Goal: Transaction & Acquisition: Purchase product/service

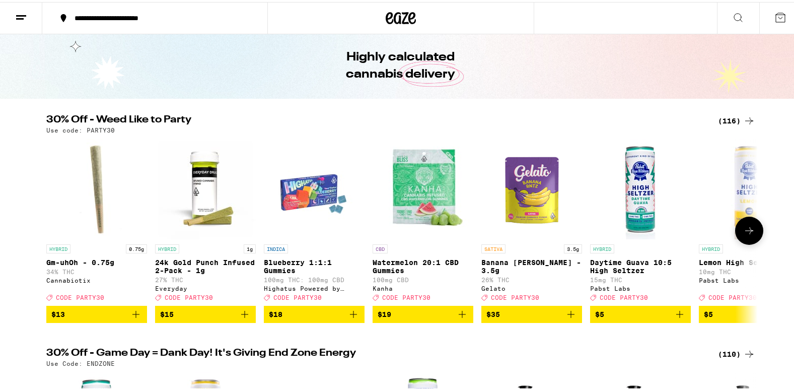
scroll to position [20, 0]
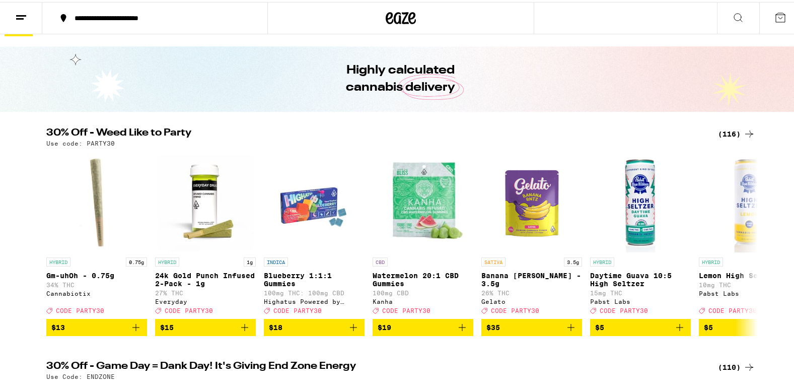
click at [724, 128] on div "(116)" at bounding box center [736, 132] width 37 height 12
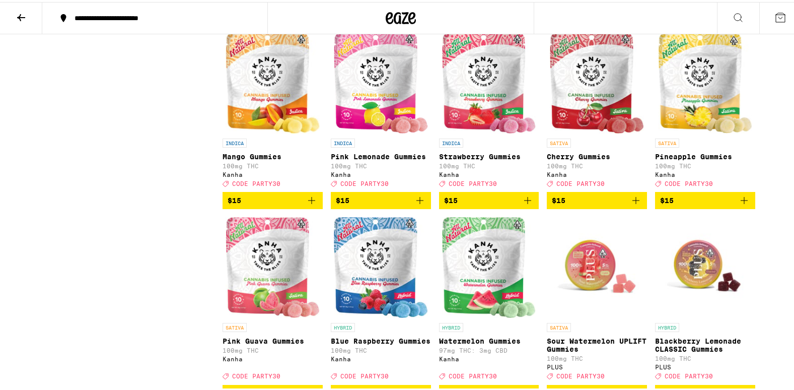
scroll to position [886, 0]
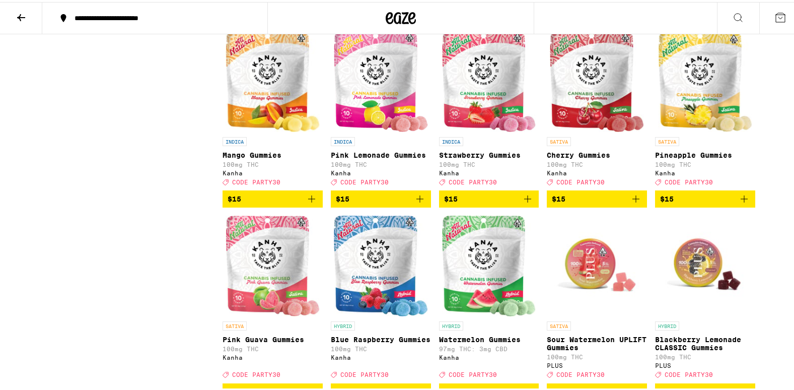
click at [414, 203] on icon "Add to bag" at bounding box center [420, 197] width 12 height 12
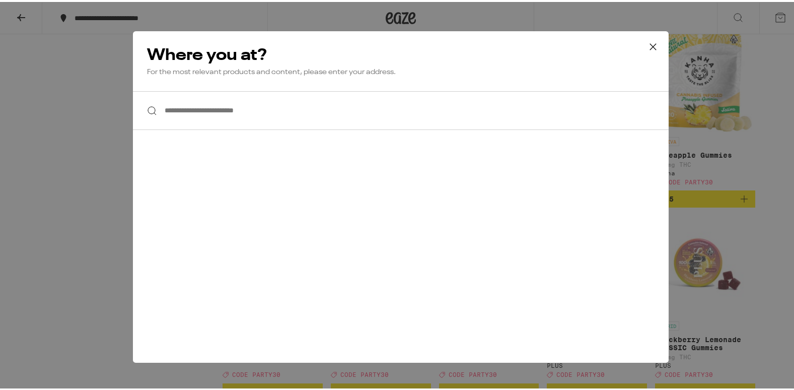
click at [411, 229] on div "**********" at bounding box center [401, 194] width 536 height 331
click at [279, 131] on div "**********" at bounding box center [401, 194] width 536 height 331
click at [269, 96] on input "**********" at bounding box center [401, 108] width 536 height 39
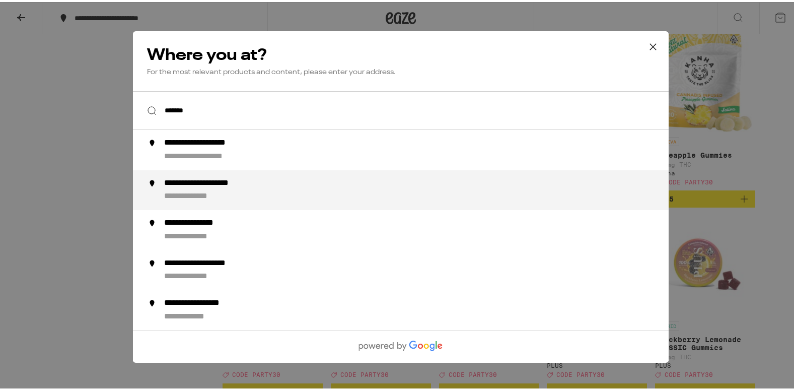
click at [257, 187] on div "**********" at bounding box center [218, 181] width 109 height 11
type input "**********"
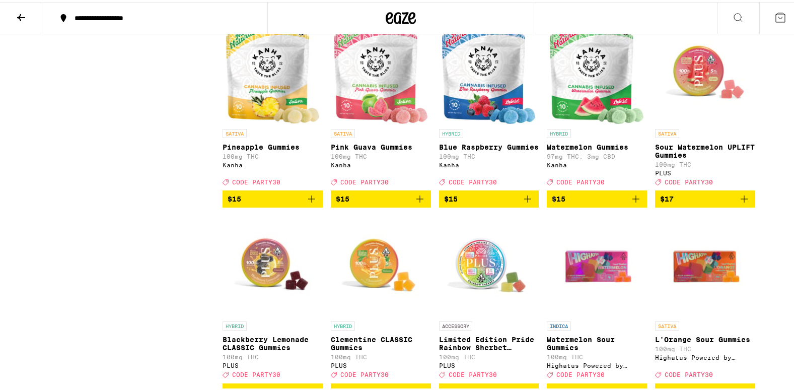
scroll to position [860, 0]
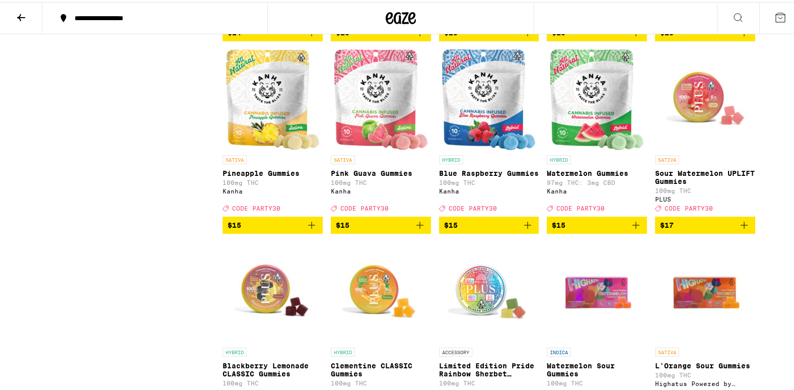
click at [526, 229] on icon "Add to bag" at bounding box center [528, 223] width 12 height 12
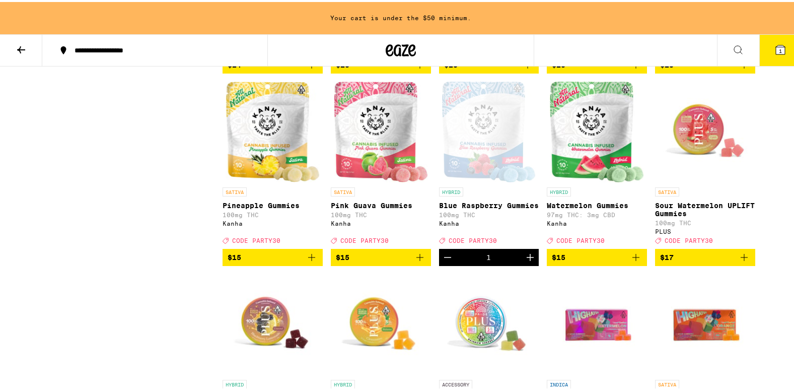
scroll to position [892, 0]
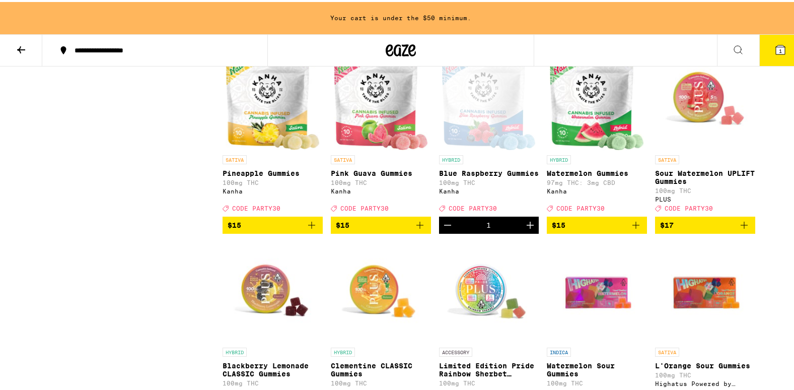
click at [307, 229] on icon "Add to bag" at bounding box center [312, 223] width 12 height 12
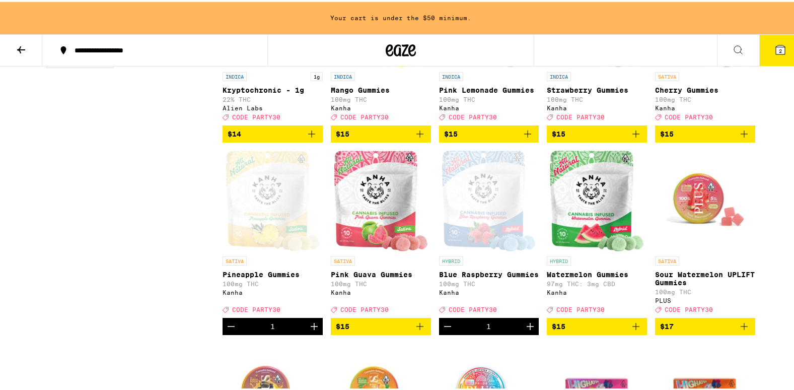
scroll to position [771, 0]
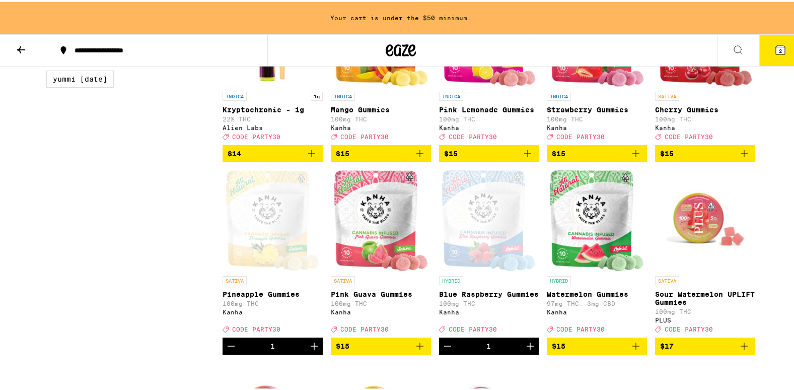
click at [522, 158] on icon "Add to bag" at bounding box center [528, 151] width 12 height 12
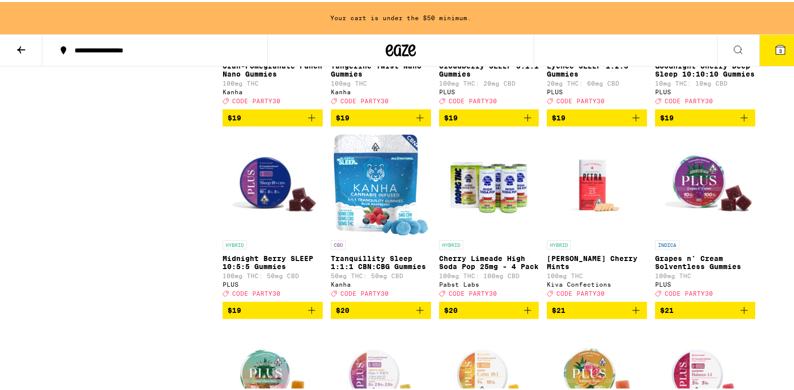
scroll to position [1597, 0]
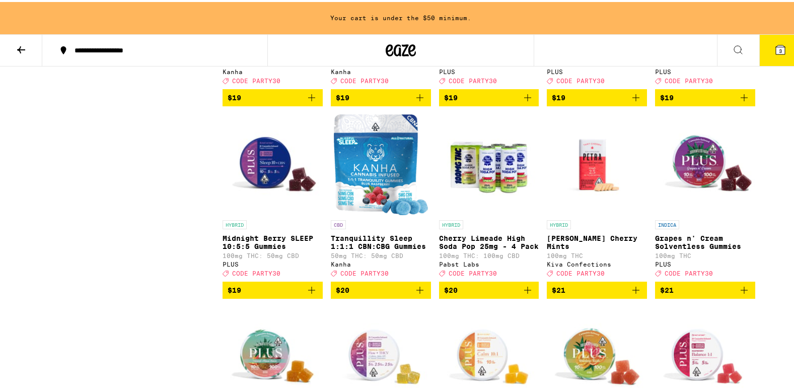
click at [306, 294] on icon "Add to bag" at bounding box center [312, 288] width 12 height 12
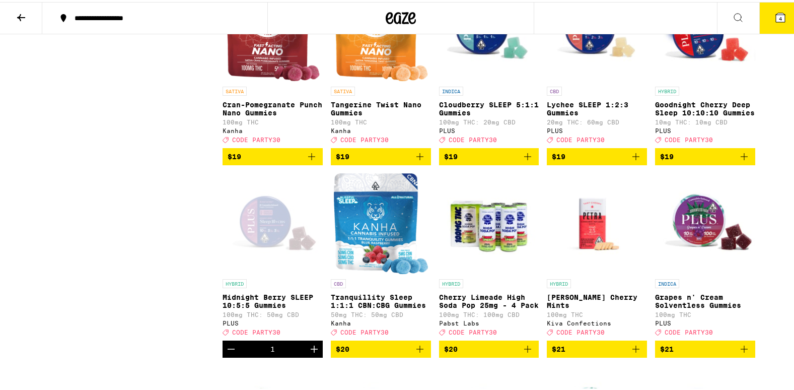
scroll to position [1504, 0]
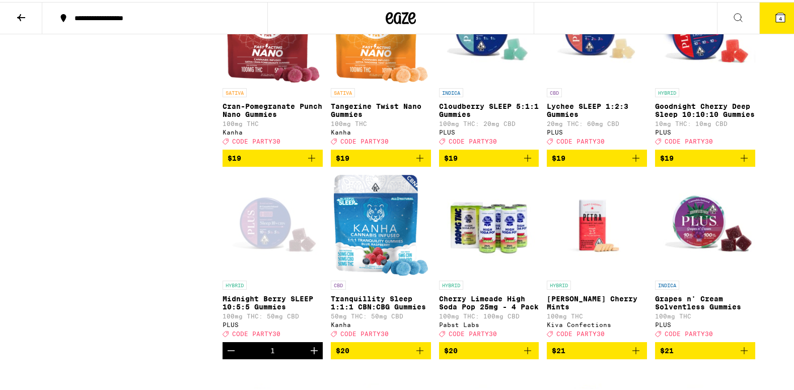
click at [525, 162] on icon "Add to bag" at bounding box center [528, 156] width 12 height 12
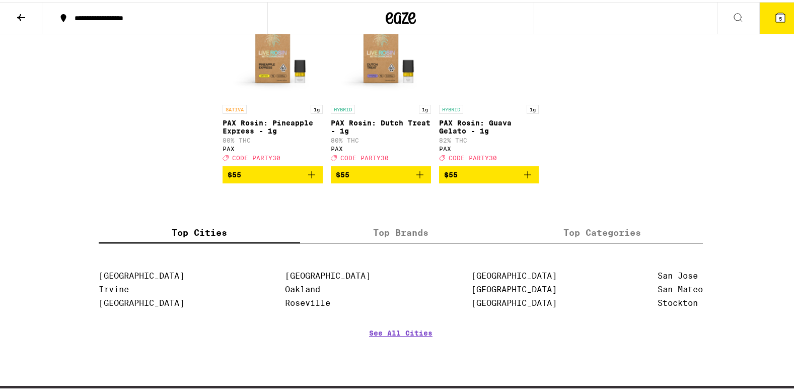
scroll to position [3598, 0]
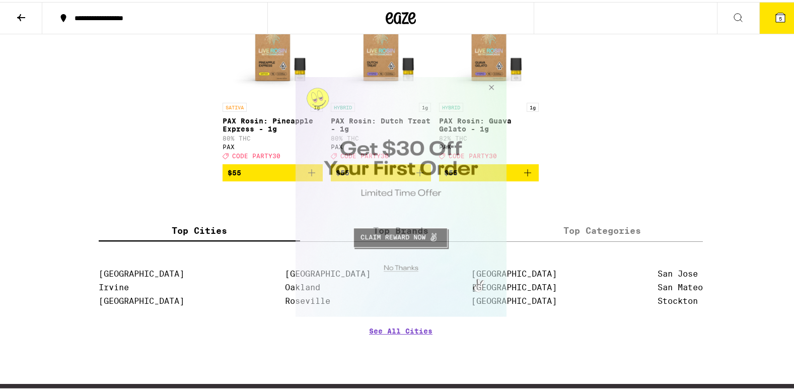
click at [487, 82] on button "Close Modal" at bounding box center [489, 89] width 27 height 24
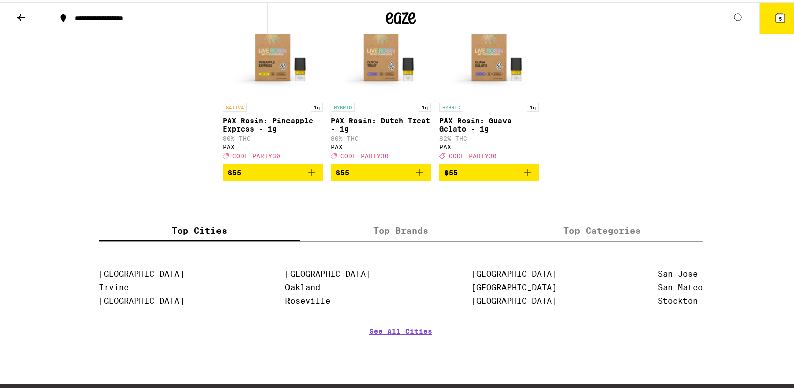
click at [22, 10] on icon at bounding box center [21, 16] width 12 height 12
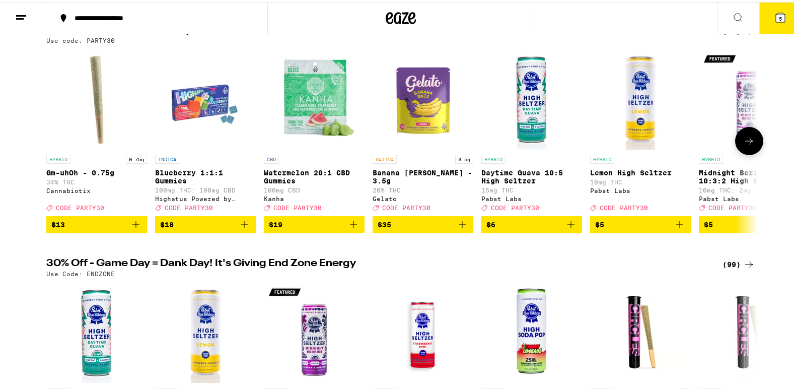
scroll to position [141, 0]
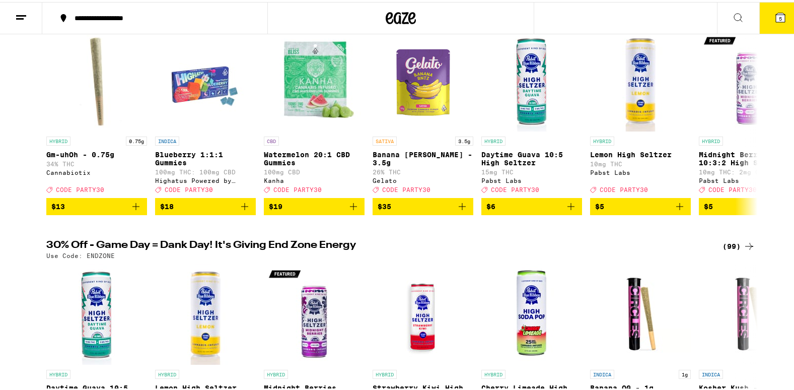
click at [725, 249] on div "(99)" at bounding box center [738, 244] width 33 height 12
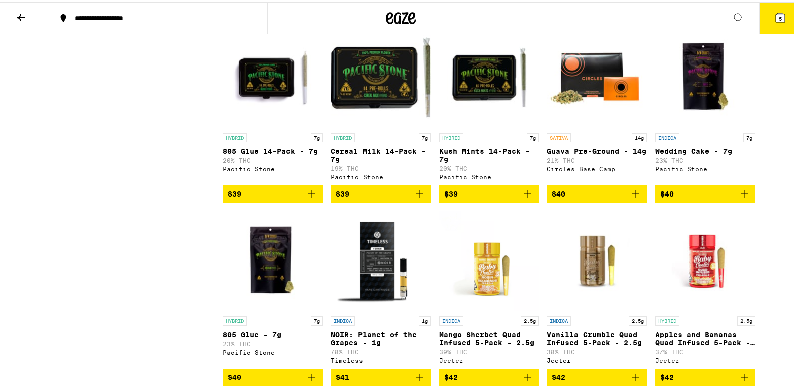
scroll to position [3121, 0]
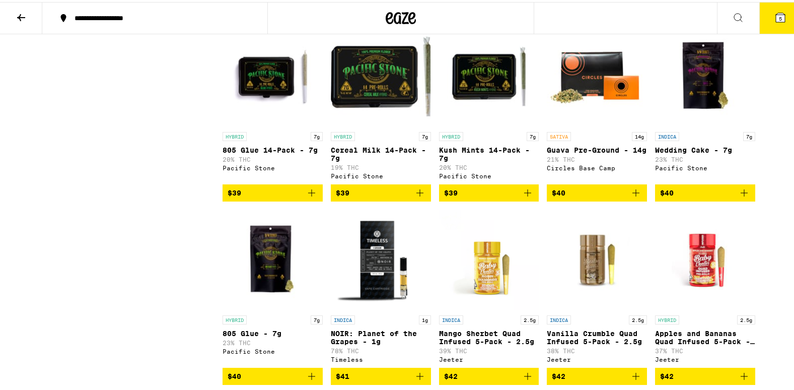
click at [524, 197] on icon "Add to bag" at bounding box center [528, 191] width 12 height 12
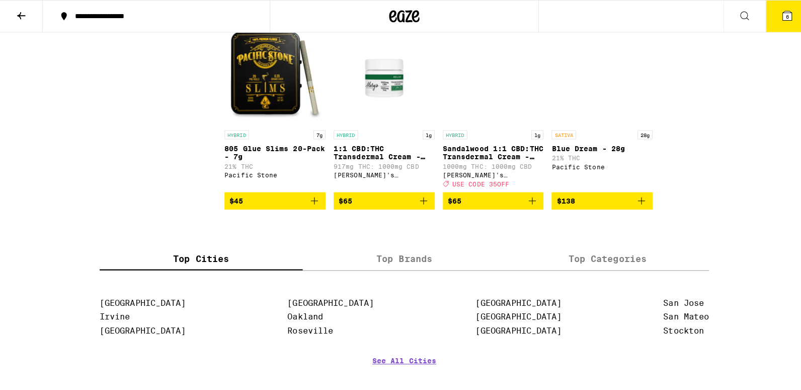
scroll to position [3725, 0]
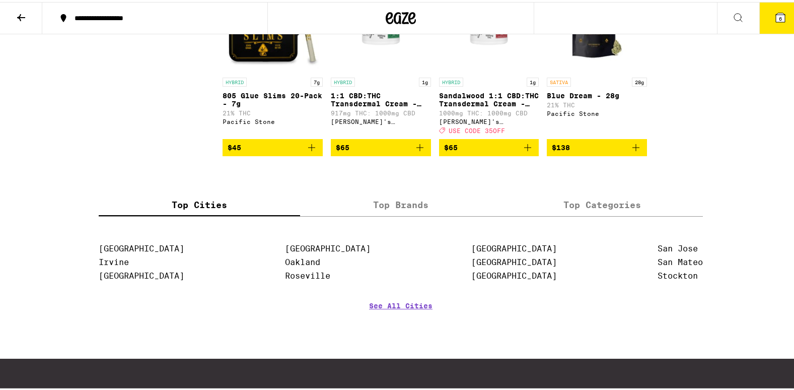
click at [774, 11] on icon at bounding box center [780, 16] width 12 height 12
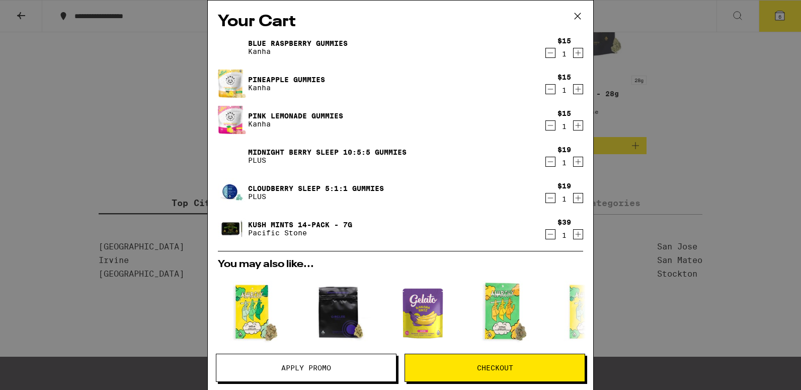
click at [546, 56] on icon "Decrement" at bounding box center [550, 53] width 9 height 12
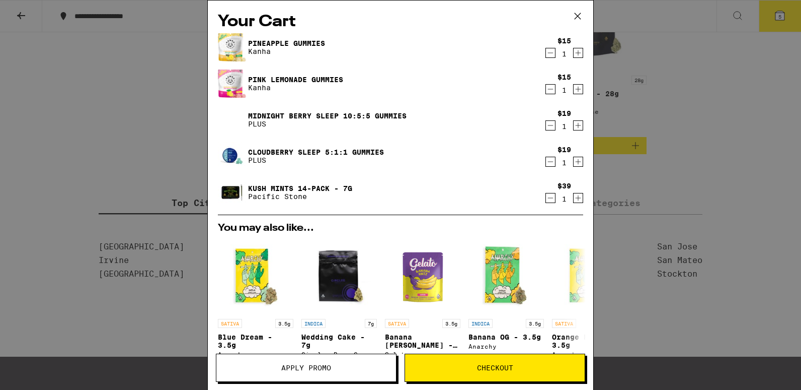
click at [546, 56] on icon "Decrement" at bounding box center [550, 53] width 9 height 12
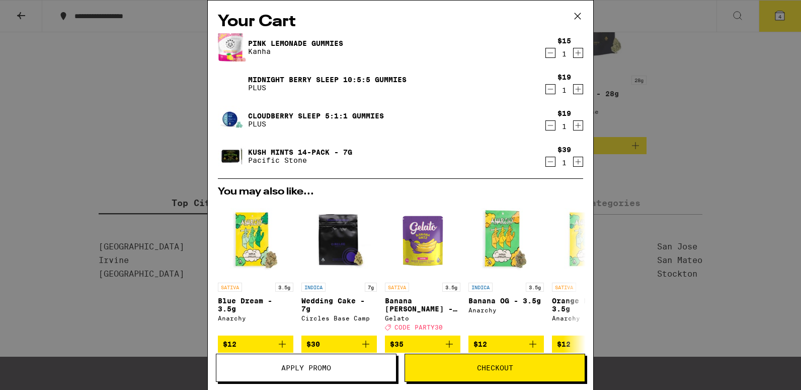
click at [546, 56] on icon "Decrement" at bounding box center [550, 53] width 9 height 12
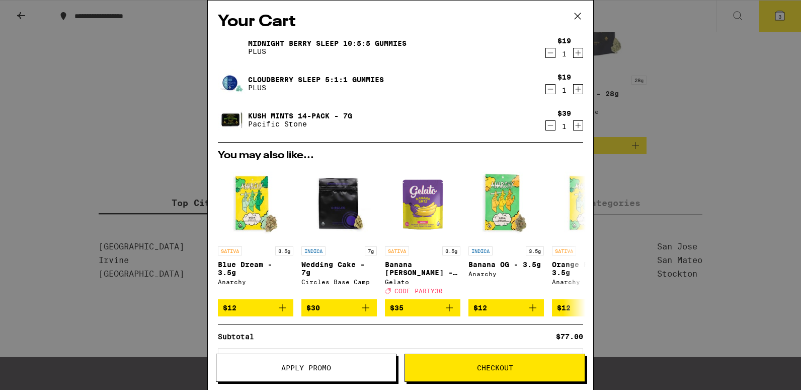
click at [546, 56] on icon "Decrement" at bounding box center [550, 53] width 9 height 12
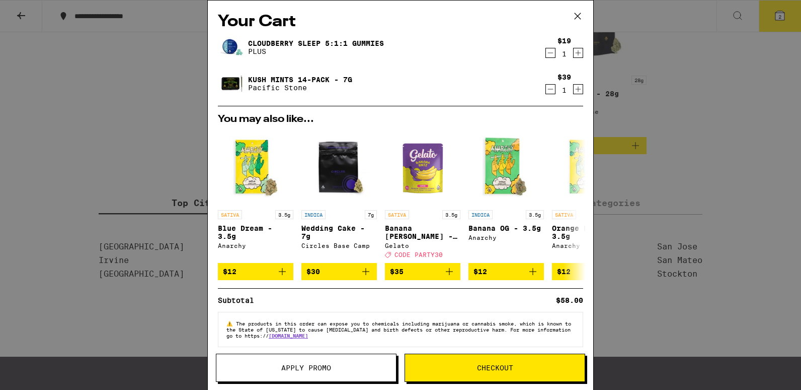
click at [546, 56] on icon "Decrement" at bounding box center [550, 53] width 9 height 12
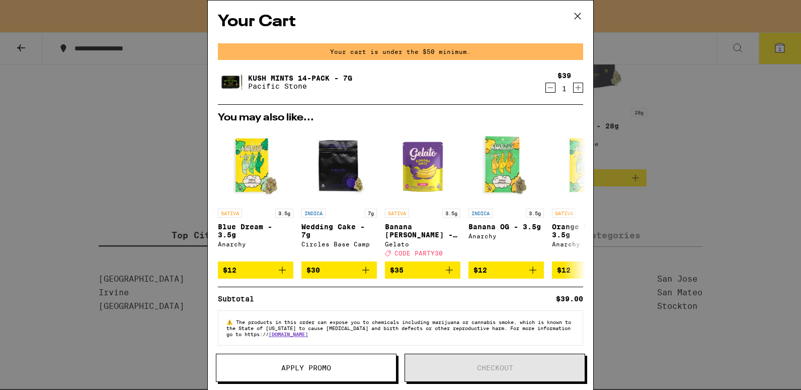
scroll to position [3758, 0]
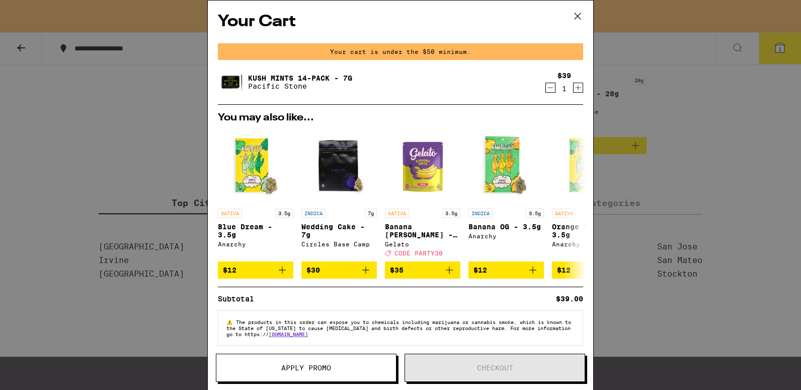
click at [540, 56] on div "Your cart is under the $50 minimum." at bounding box center [400, 51] width 365 height 17
drag, startPoint x: 539, startPoint y: 84, endPoint x: 546, endPoint y: 84, distance: 7.6
click at [546, 84] on icon "Decrement" at bounding box center [550, 88] width 9 height 12
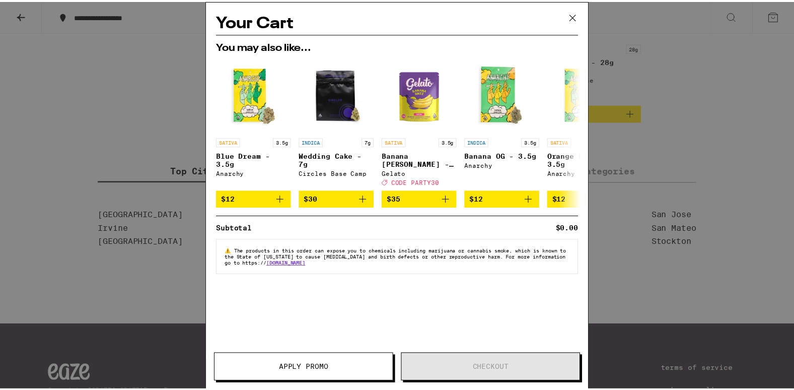
scroll to position [3725, 0]
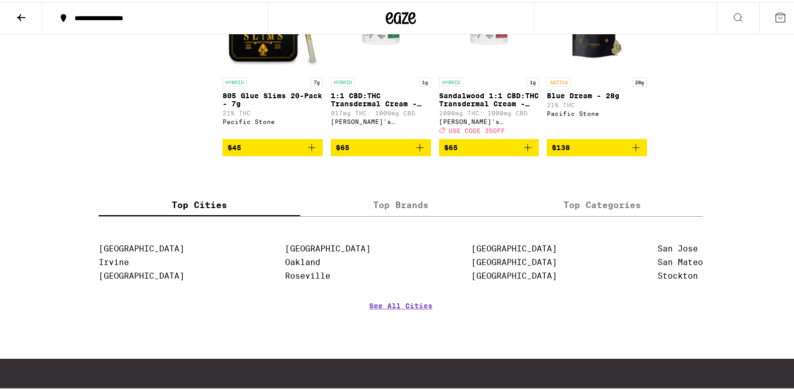
click at [546, 84] on div "Your Cart You may also like... SATIVA 3.5g Blue Dream - 3.5g Anarchy $12 INDICA…" at bounding box center [400, 195] width 801 height 390
